Goal: Obtain resource: Download file/media

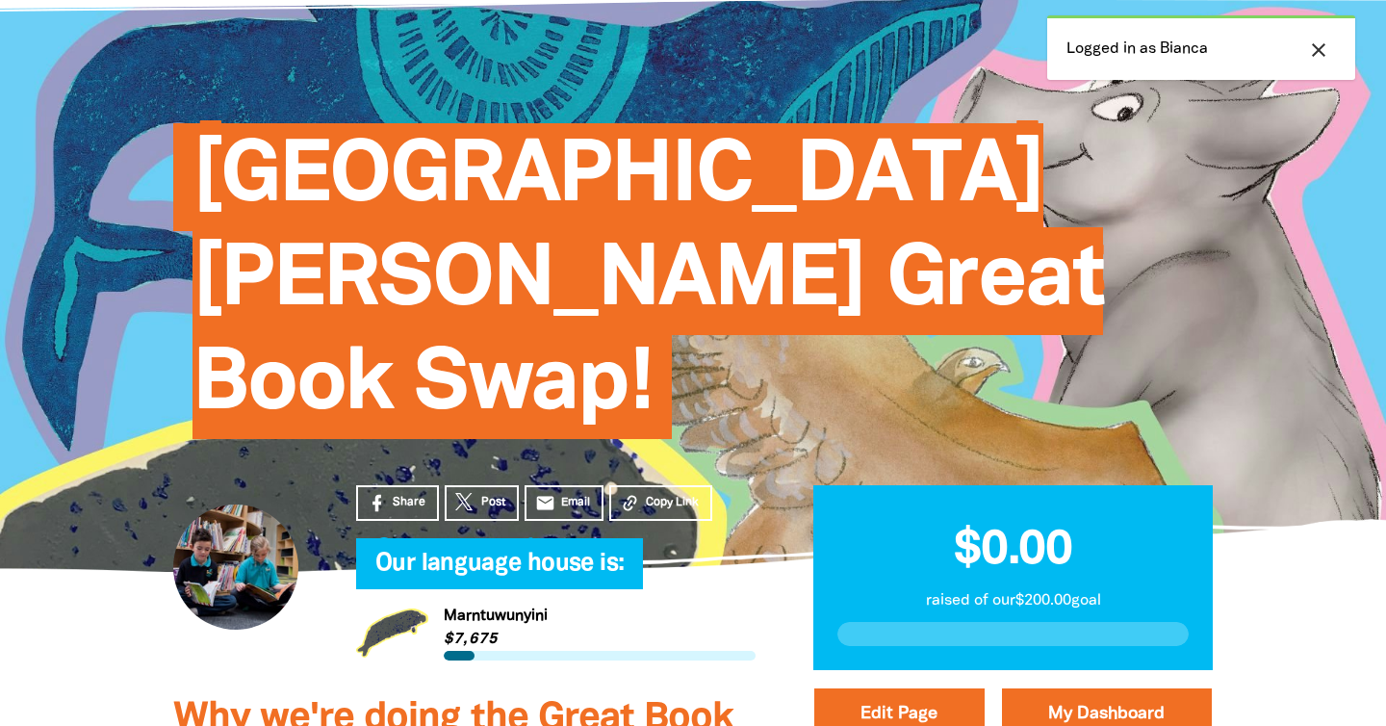
click at [1320, 46] on icon "close" at bounding box center [1318, 50] width 23 height 23
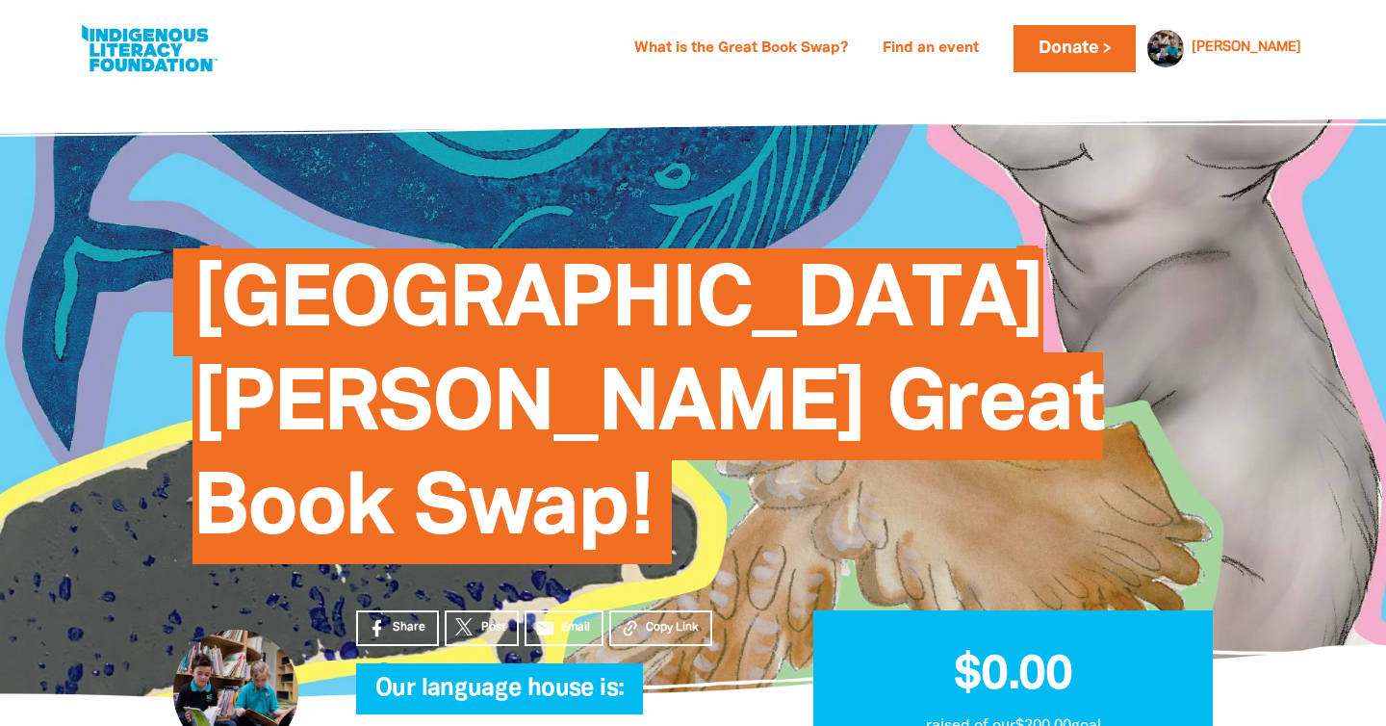
click at [142, 69] on link at bounding box center [149, 48] width 144 height 59
select select "primary-school"
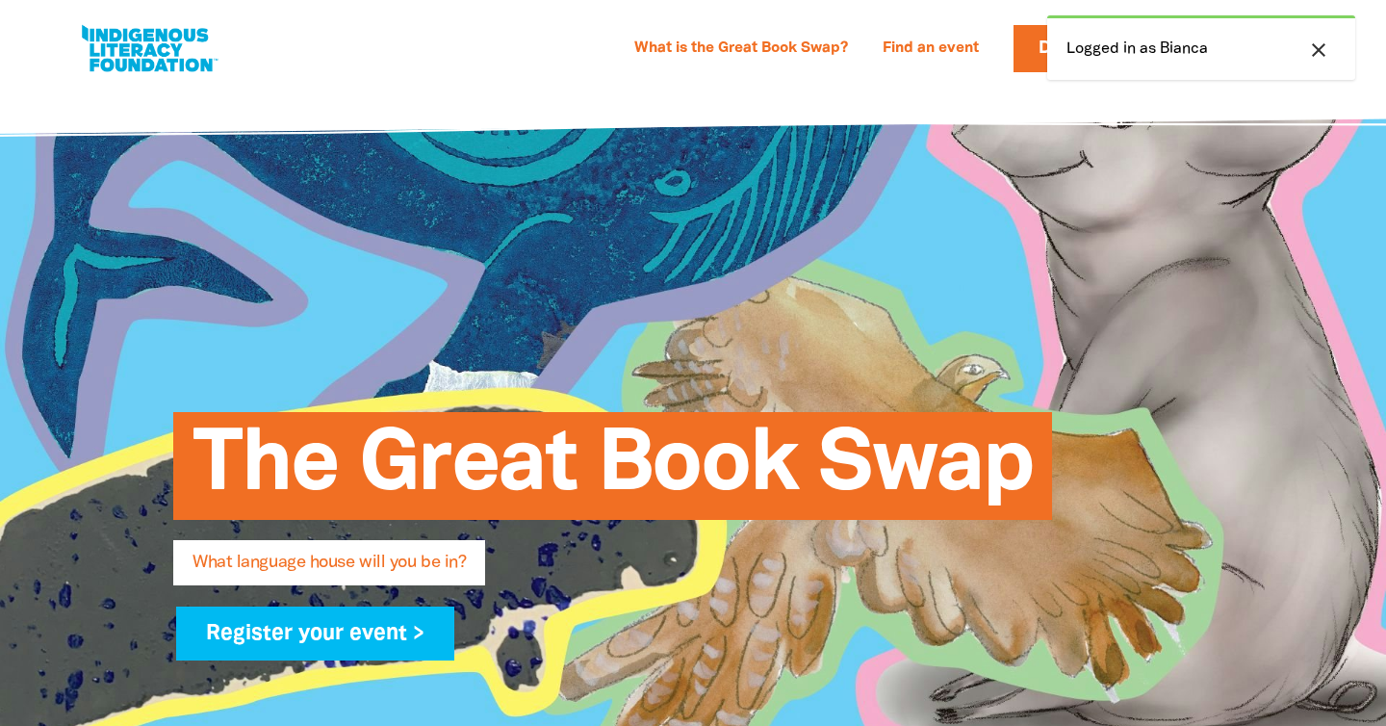
select select "primary-school"
click at [1323, 51] on icon "close" at bounding box center [1318, 50] width 23 height 23
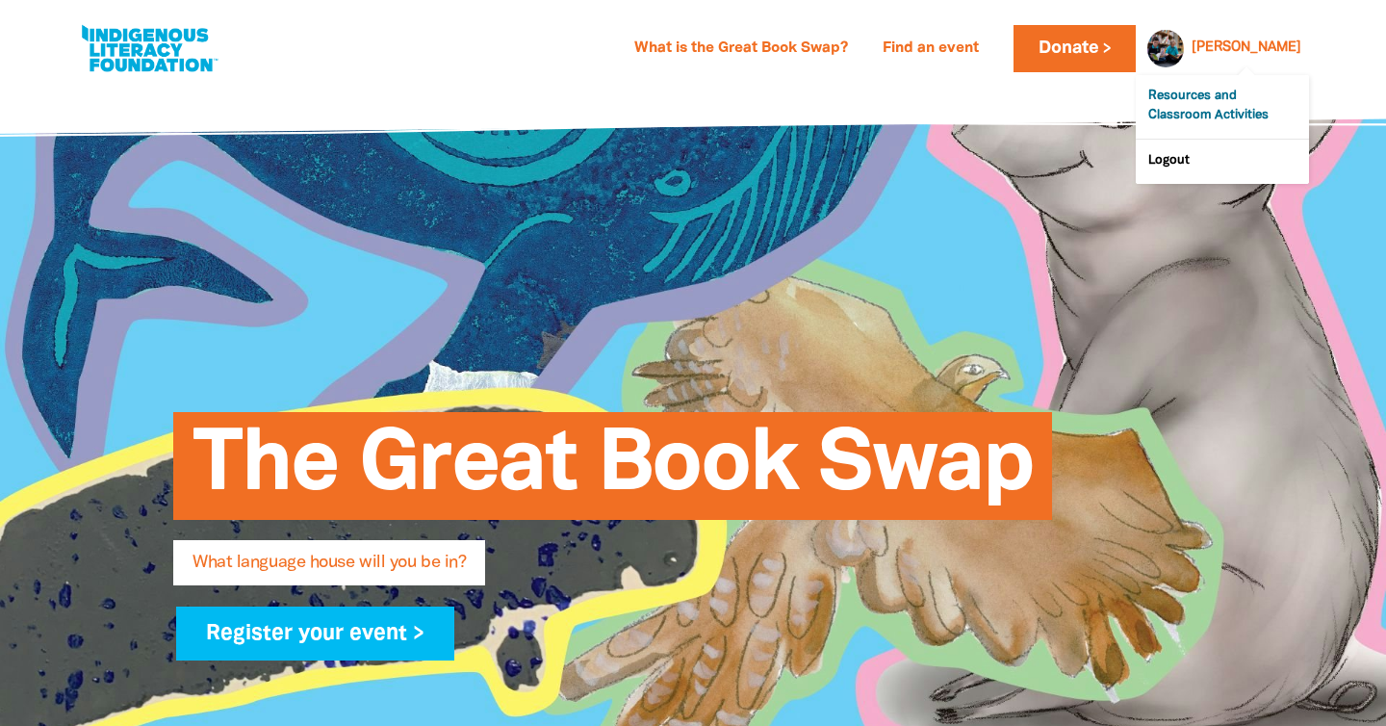
click at [1203, 110] on link "Resources and Classroom Activities" at bounding box center [1222, 107] width 173 height 64
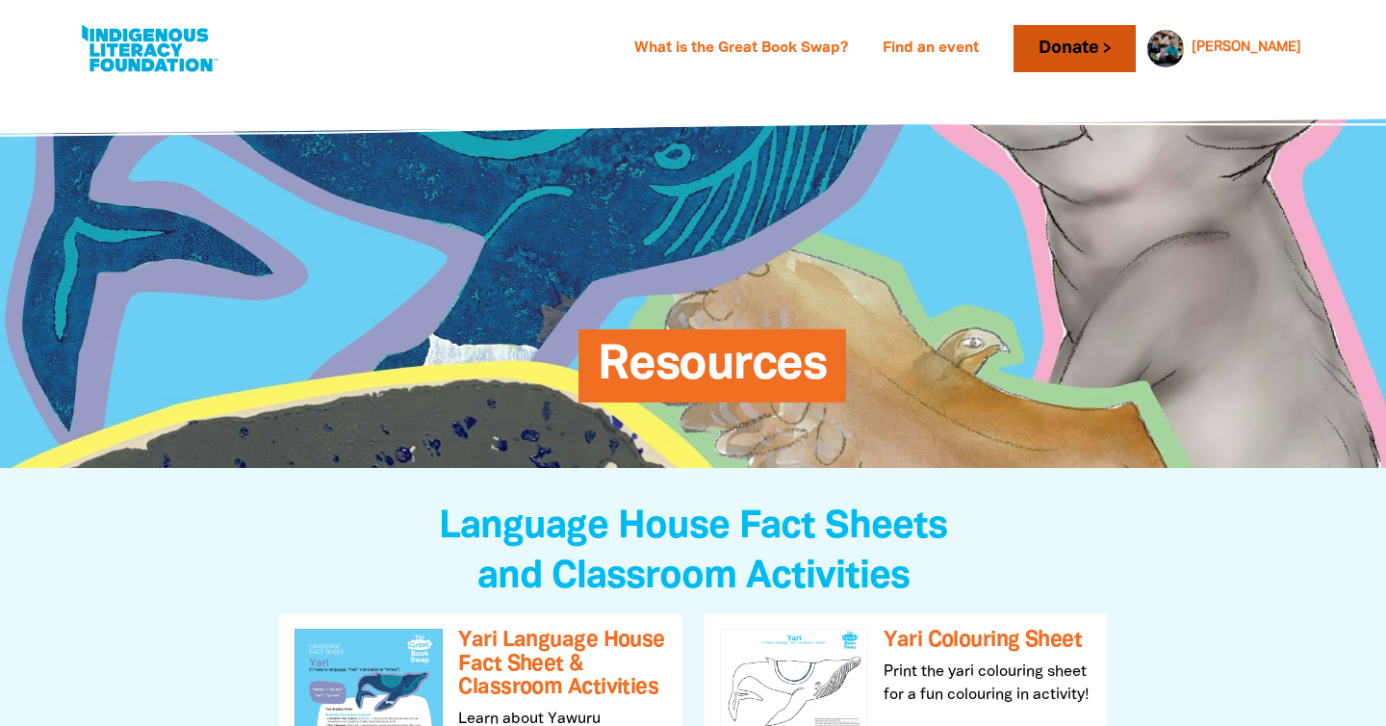
click at [1135, 45] on link "Donate" at bounding box center [1074, 48] width 121 height 47
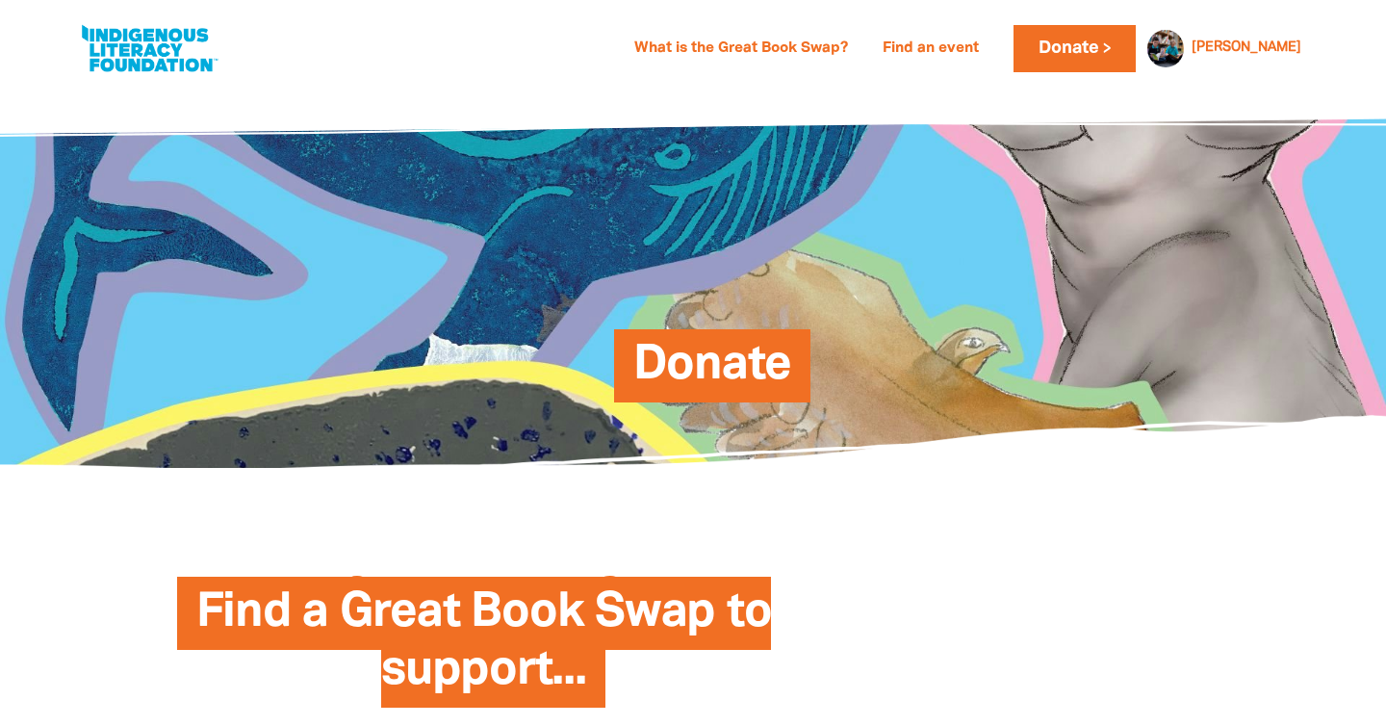
click at [713, 324] on div "Donate" at bounding box center [693, 277] width 744 height 266
click at [713, 349] on span "Donate" at bounding box center [712, 373] width 159 height 59
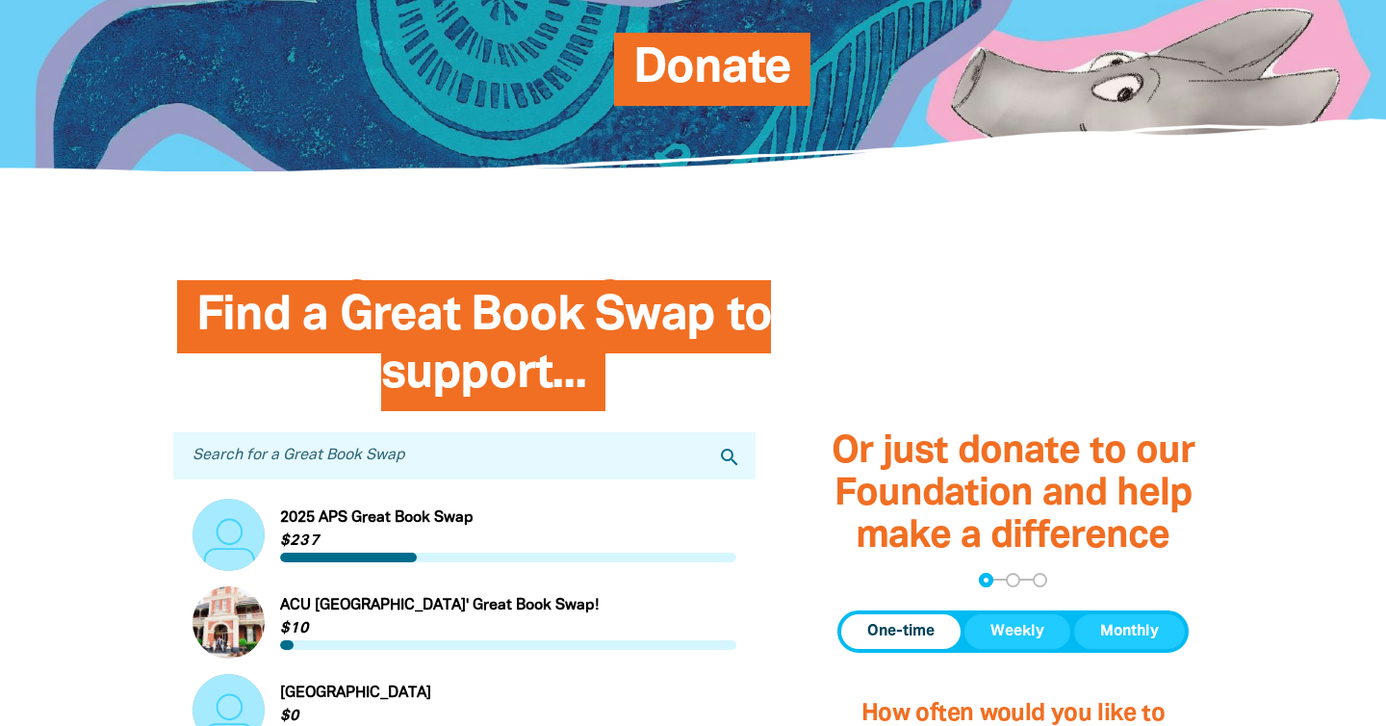
scroll to position [306, 0]
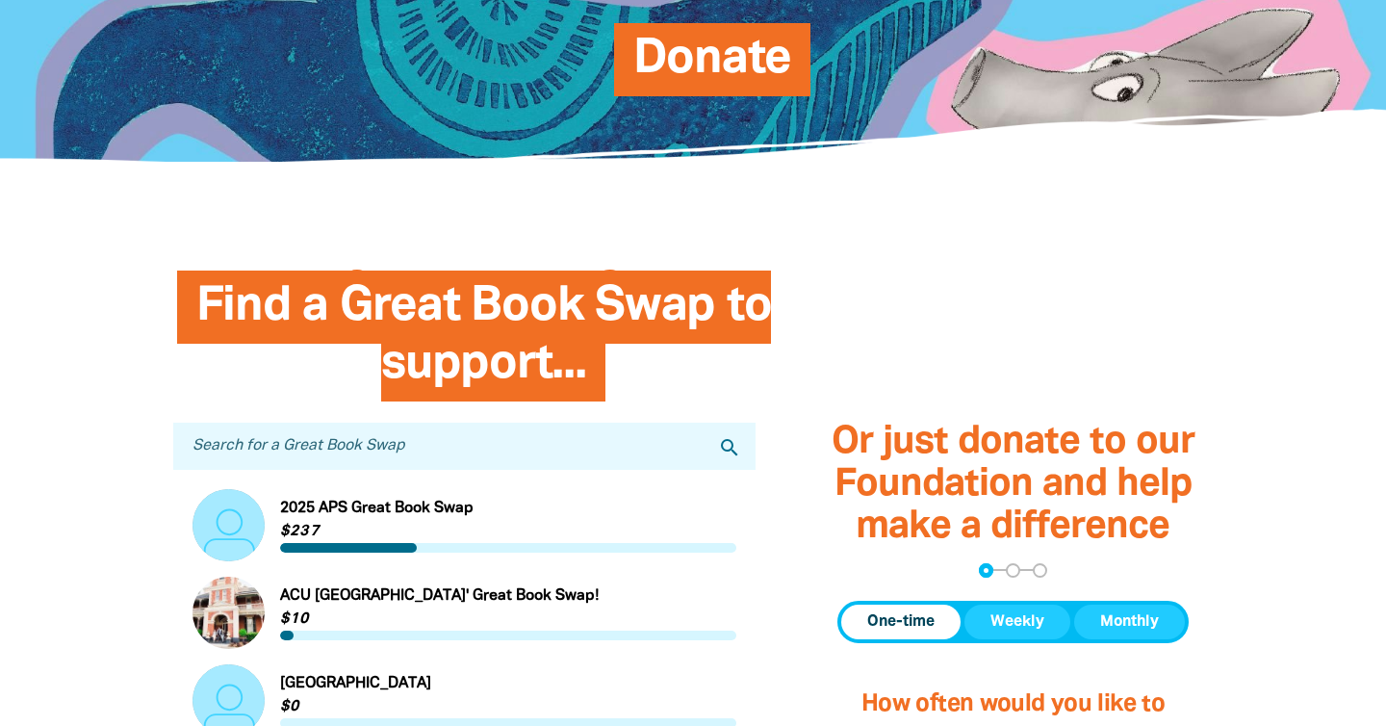
click at [626, 462] on input "Search for a Great Book Swap" at bounding box center [464, 446] width 582 height 47
type input "st thomas aquinas"
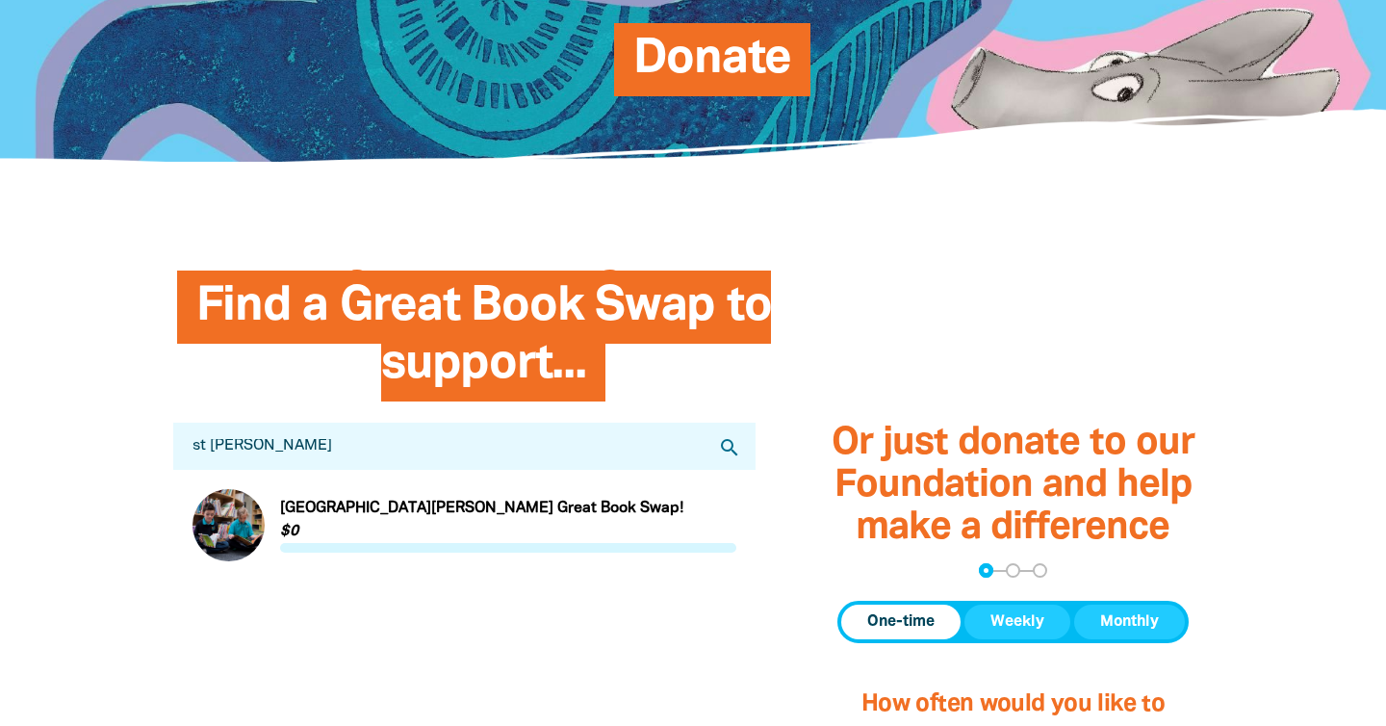
click at [369, 516] on link "Link to St Thomas Aquinas Primary School Great Book Swap!" at bounding box center [465, 525] width 544 height 72
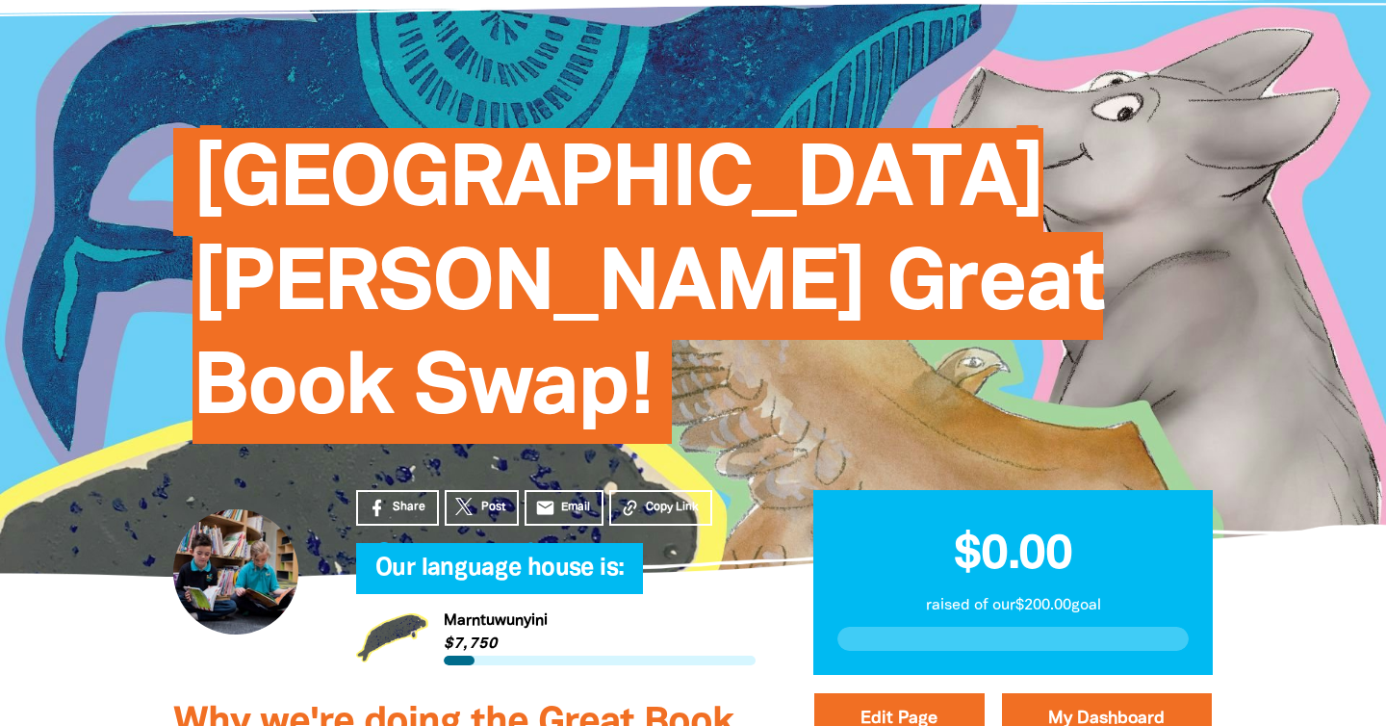
scroll to position [143, 0]
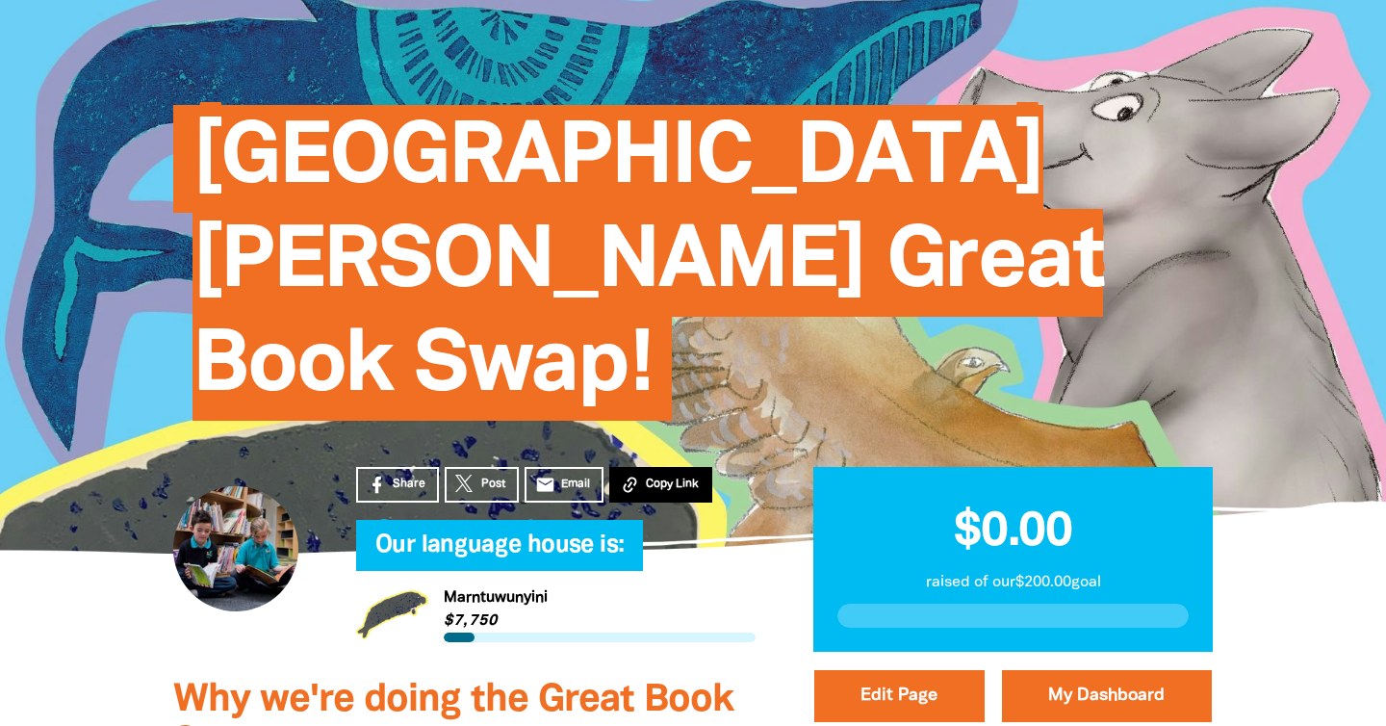
click at [681, 479] on span "Copy Link" at bounding box center [672, 484] width 53 height 17
click at [647, 494] on button "Copy Link" at bounding box center [660, 485] width 103 height 36
click at [663, 493] on span "Copy Link" at bounding box center [672, 484] width 53 height 17
click at [663, 488] on span "Copy Link" at bounding box center [672, 484] width 53 height 17
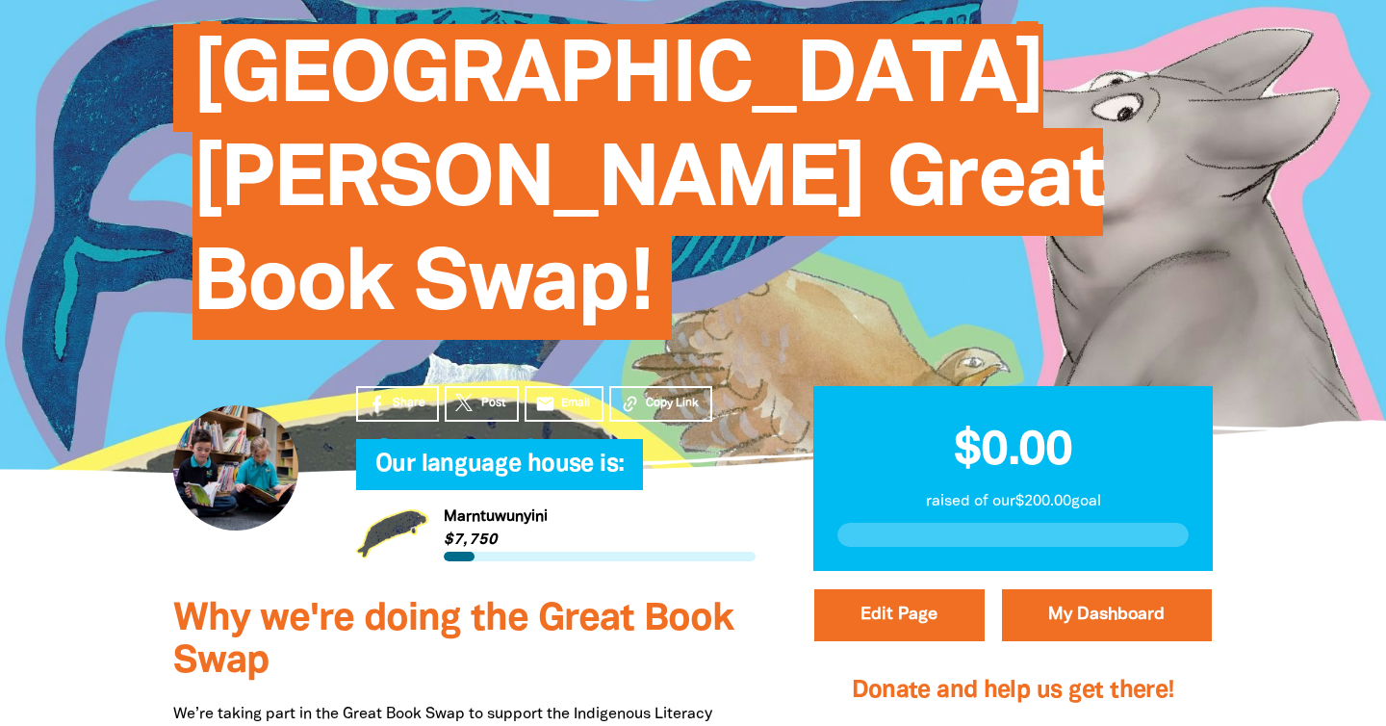
scroll to position [0, 0]
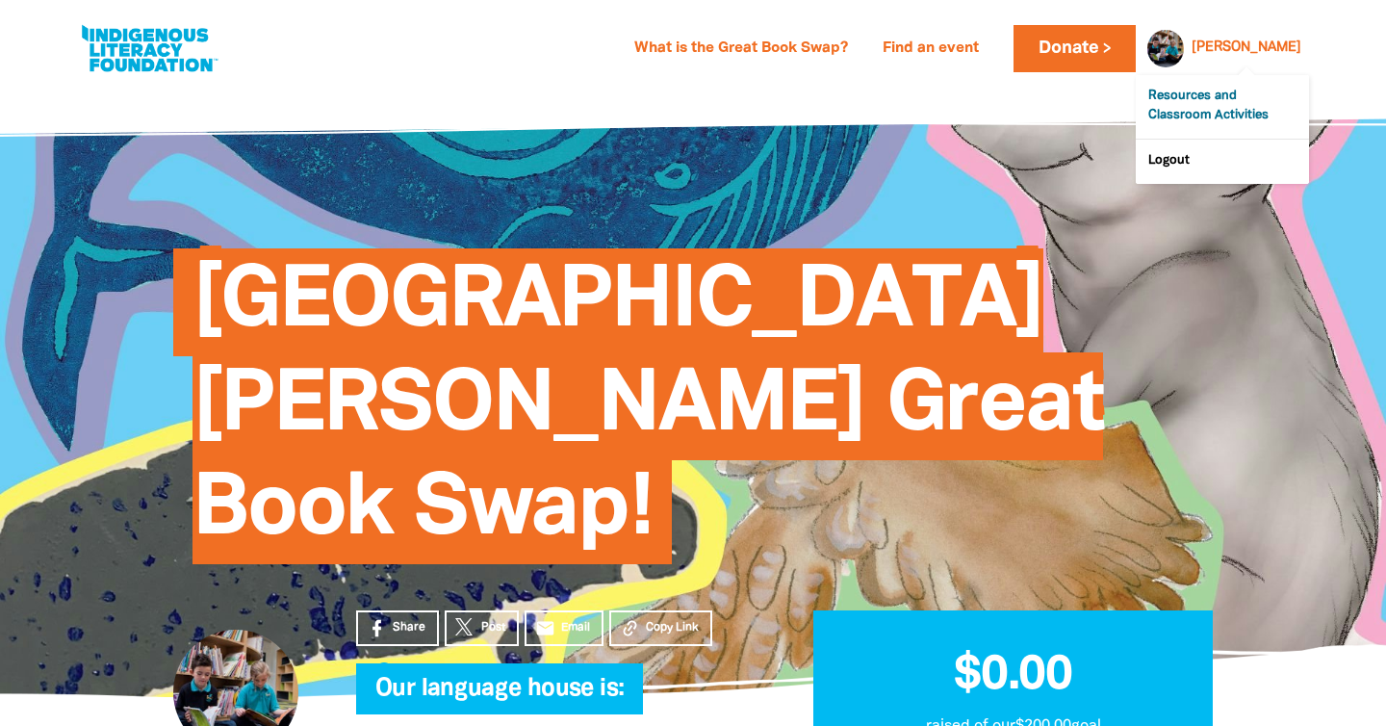
click at [1218, 103] on link "Resources and Classroom Activities" at bounding box center [1222, 107] width 173 height 64
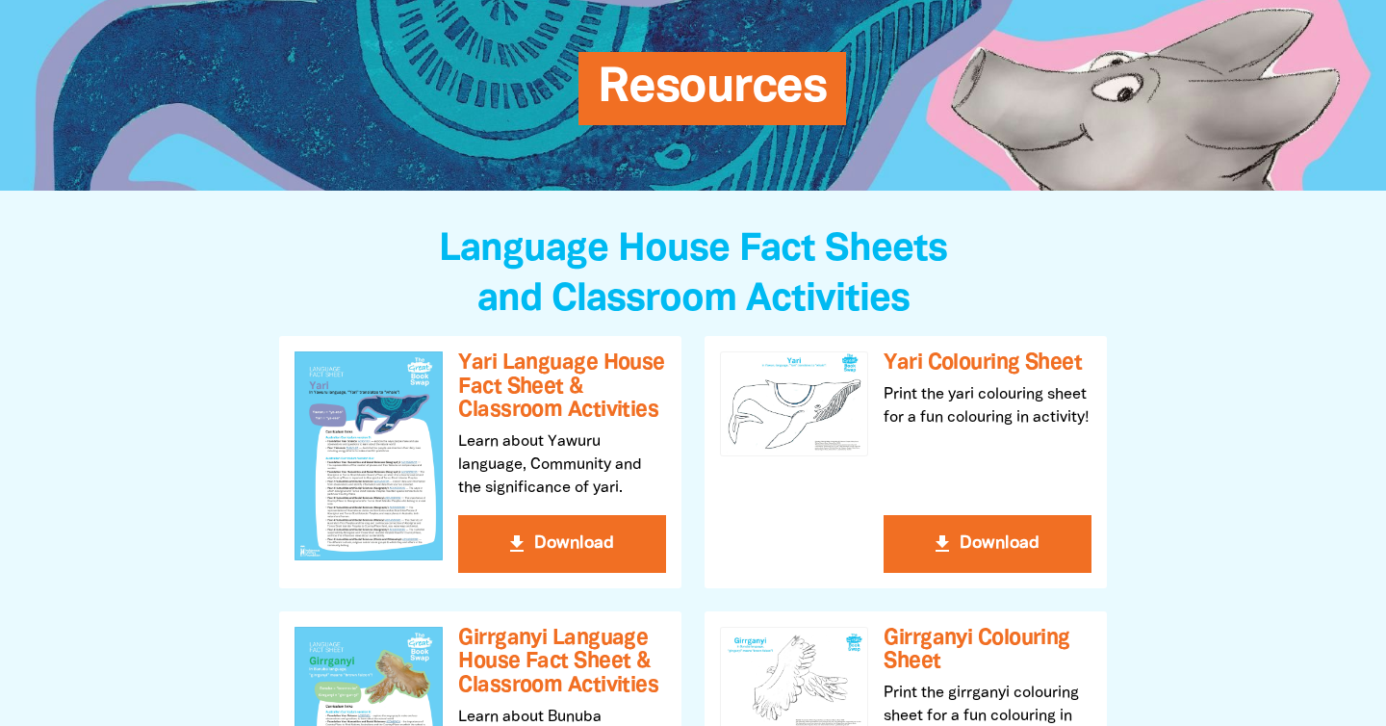
scroll to position [750, 0]
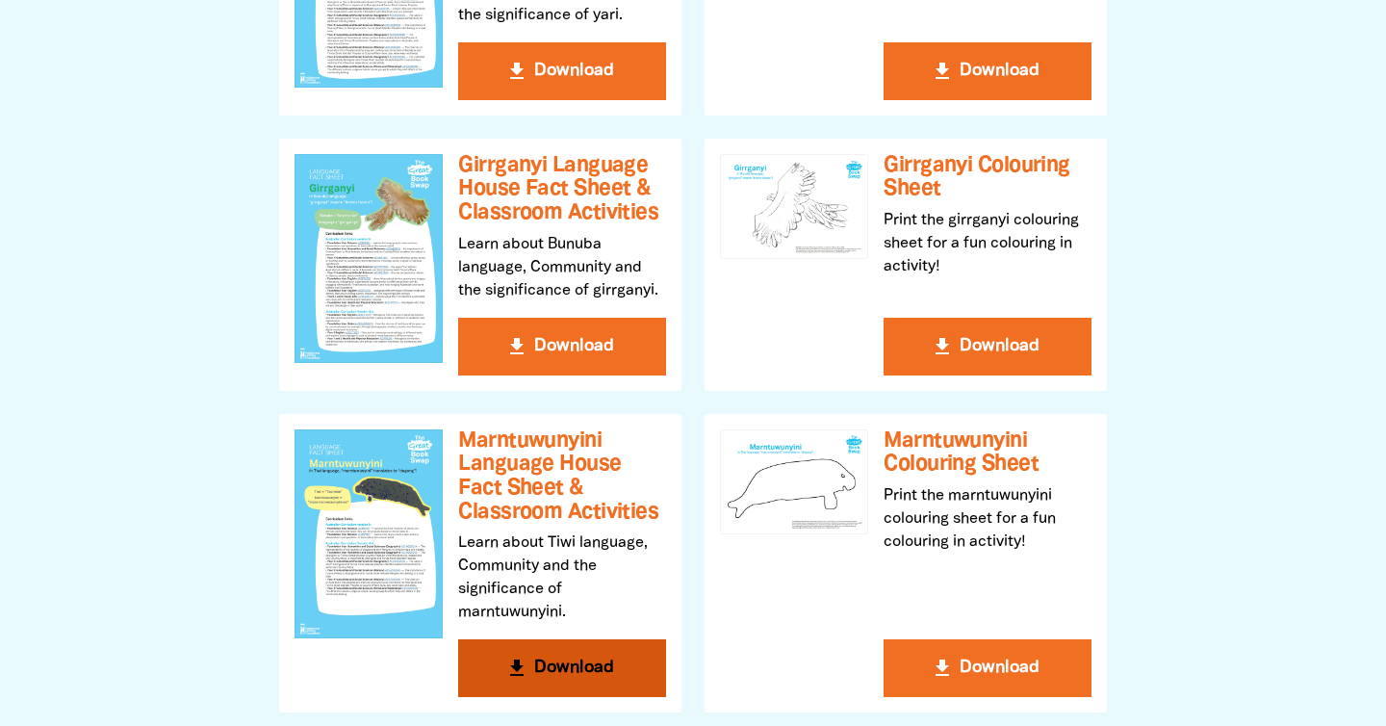
click at [518, 484] on h3 "Marntuwunyini Language House Fact Sheet & Classroom Activities" at bounding box center [562, 476] width 208 height 95
click at [552, 660] on button "get_app Download" at bounding box center [562, 668] width 208 height 58
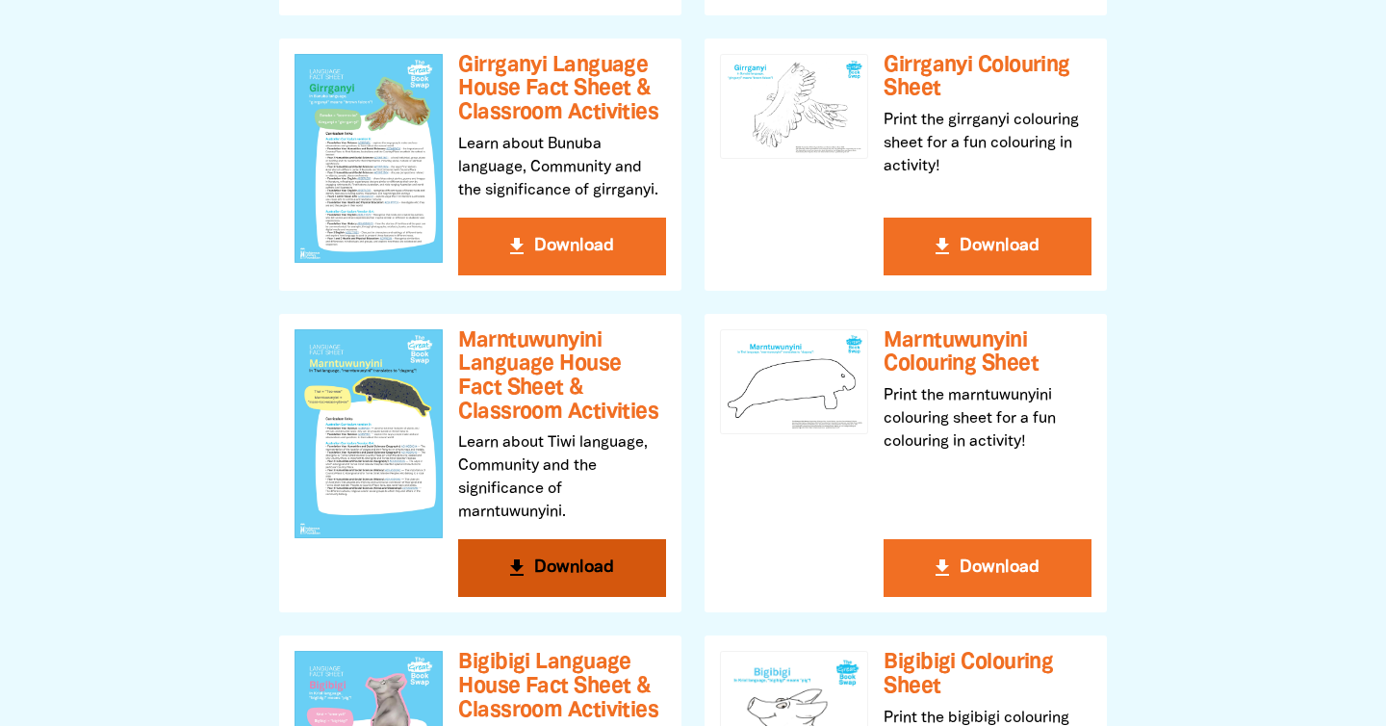
scroll to position [851, 0]
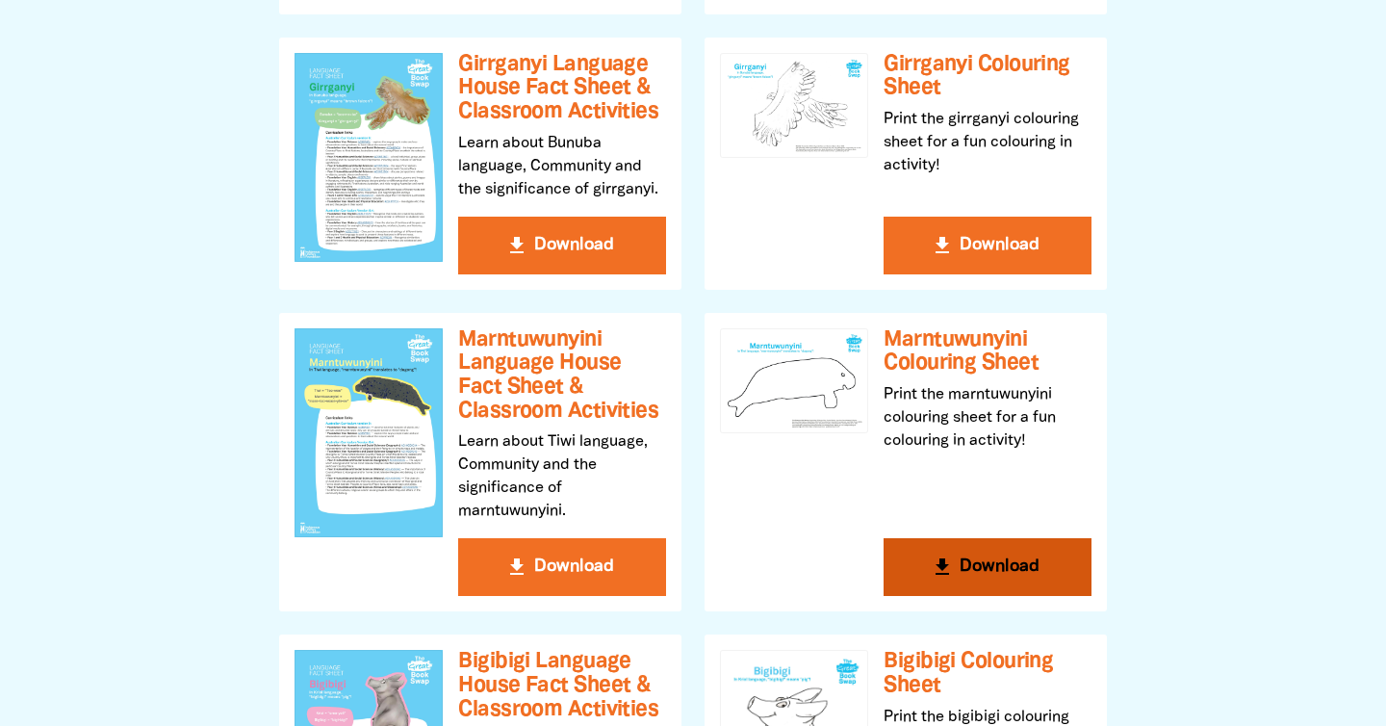
click at [987, 567] on button "get_app Download" at bounding box center [988, 567] width 208 height 58
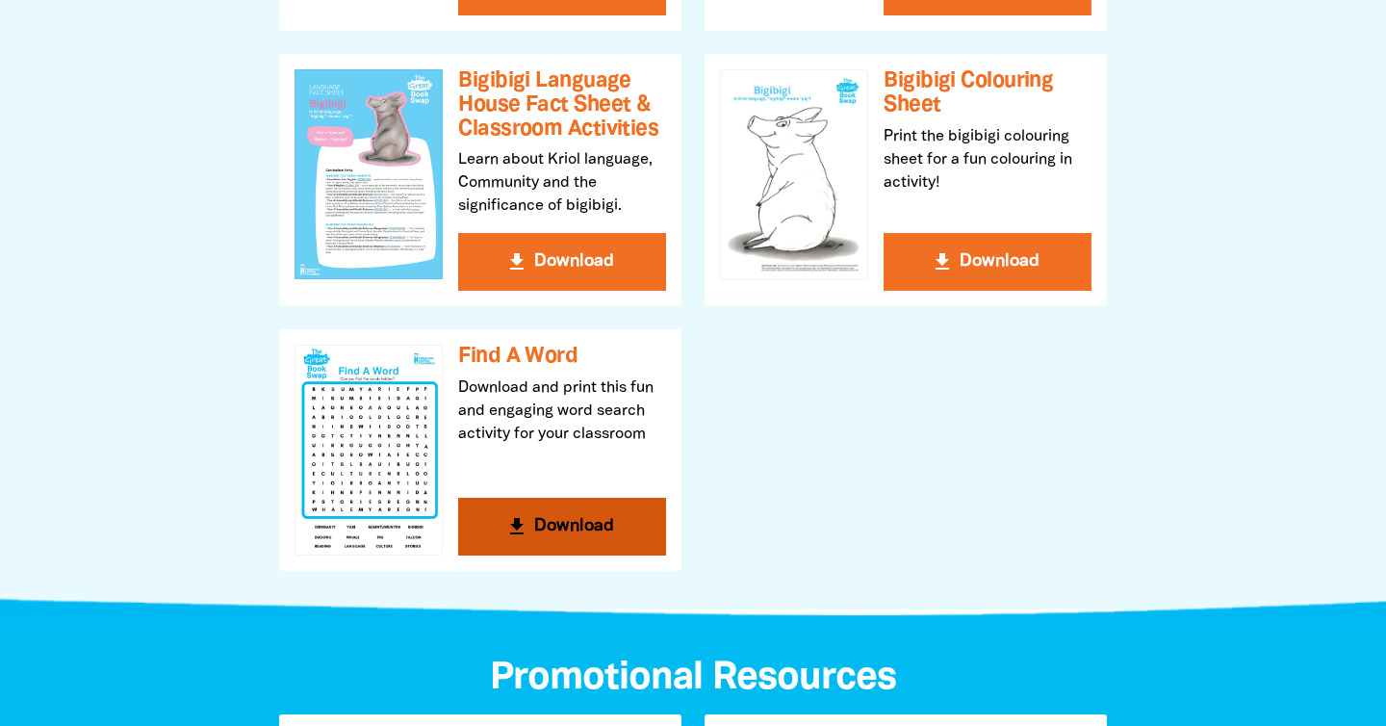
click at [526, 546] on button "get_app Download" at bounding box center [562, 527] width 208 height 58
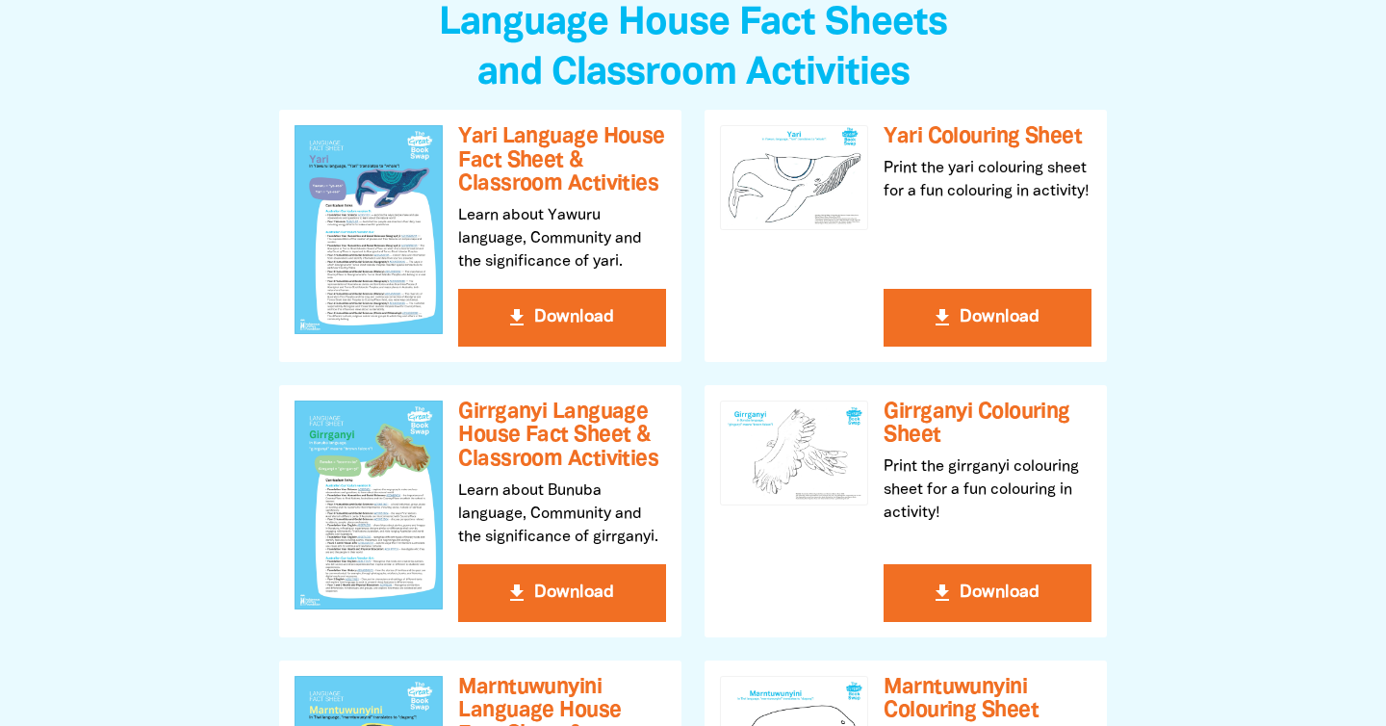
scroll to position [506, 0]
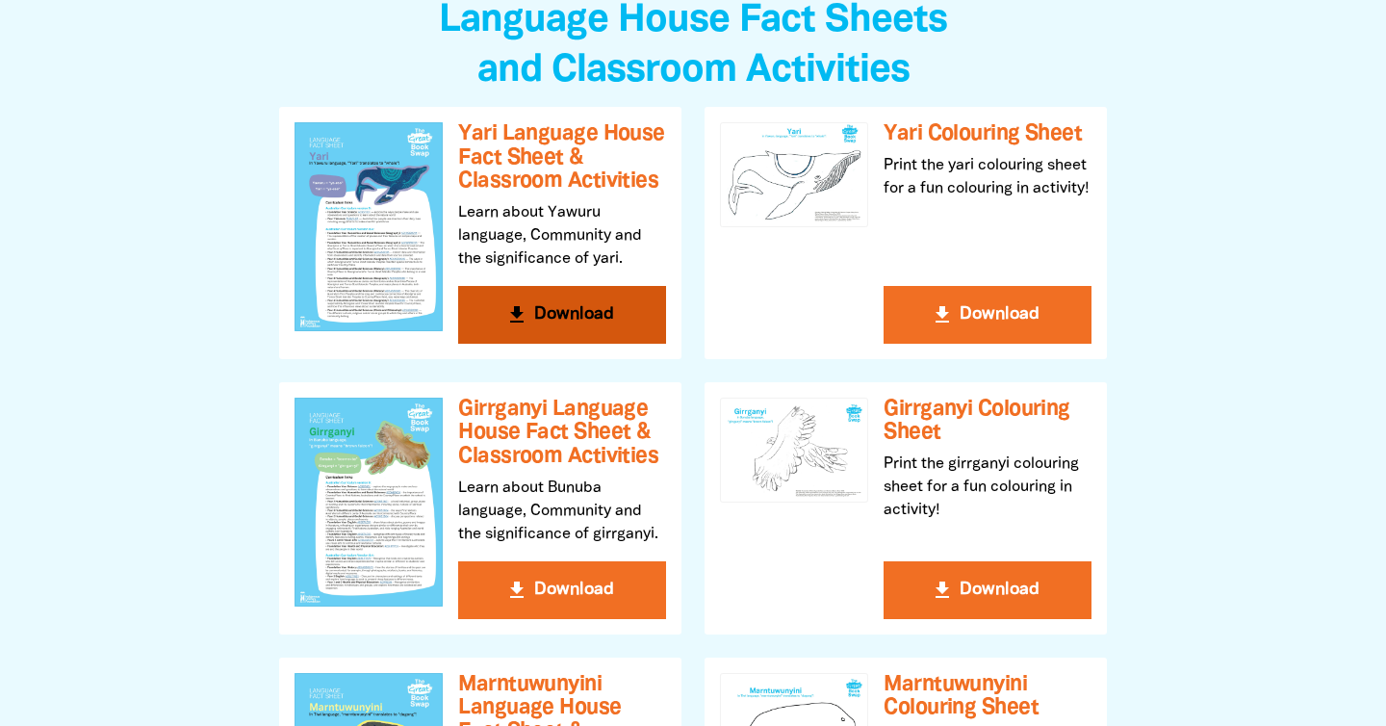
click at [543, 165] on h3 "Yari Language House Fact Sheet & Classroom Activities" at bounding box center [562, 157] width 208 height 71
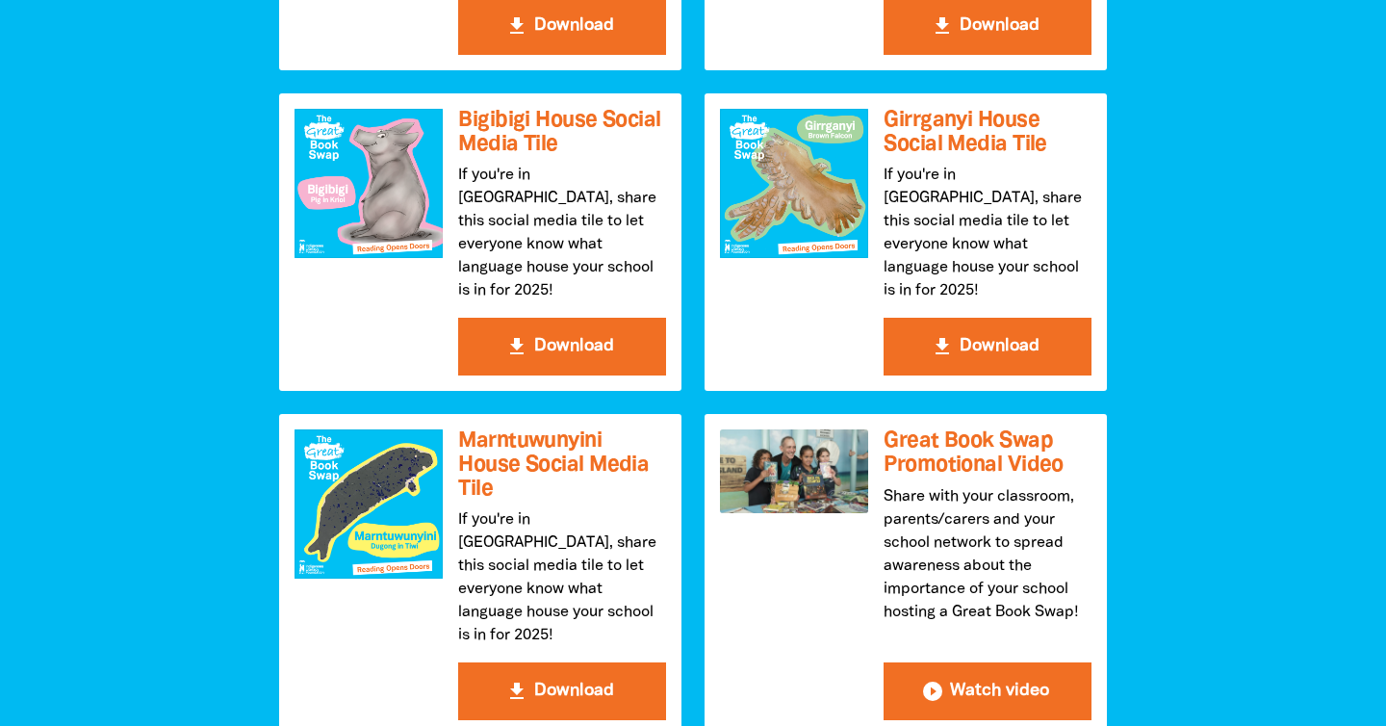
scroll to position [2650, 0]
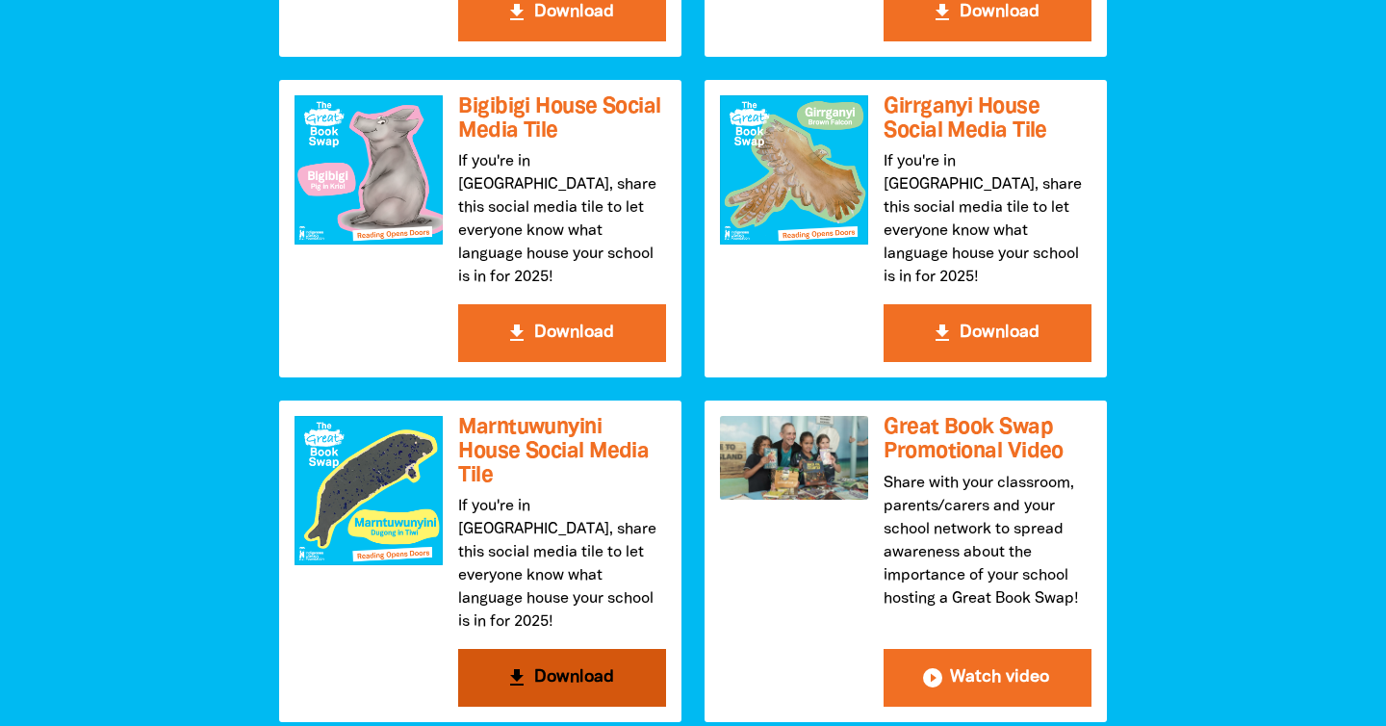
click at [545, 649] on button "get_app Download" at bounding box center [562, 678] width 208 height 58
